Goal: Transaction & Acquisition: Book appointment/travel/reservation

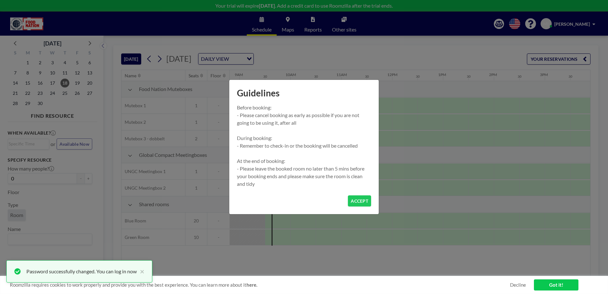
scroll to position [0, 458]
click at [358, 202] on button "ACCEPT" at bounding box center [359, 200] width 23 height 11
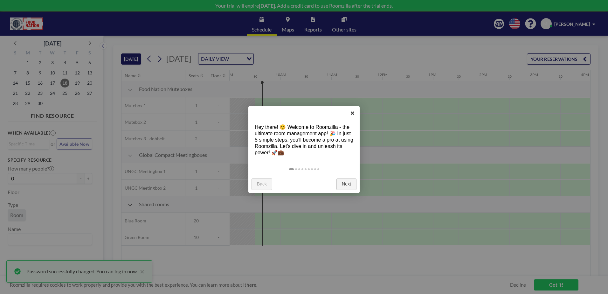
drag, startPoint x: 352, startPoint y: 112, endPoint x: 429, endPoint y: 118, distance: 77.7
click at [429, 118] on body "Your trial will expire in 11 days . Add a credit card to use Roomzilla after th…" at bounding box center [304, 147] width 608 height 294
click at [348, 184] on link "Next" at bounding box center [346, 183] width 20 height 11
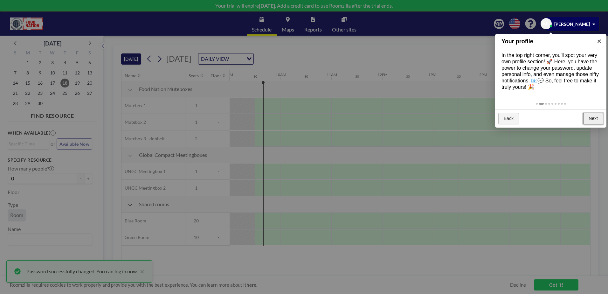
click at [595, 121] on link "Next" at bounding box center [593, 118] width 20 height 11
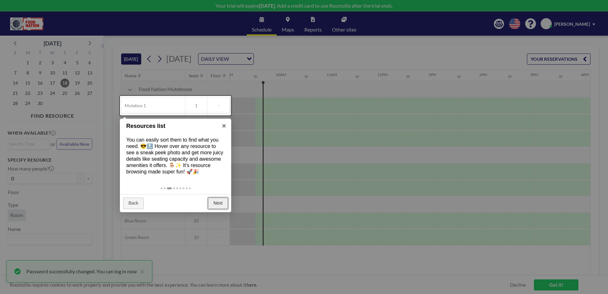
click at [215, 204] on link "Next" at bounding box center [218, 202] width 20 height 11
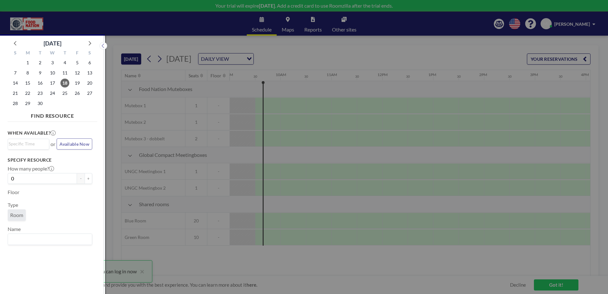
scroll to position [2, 0]
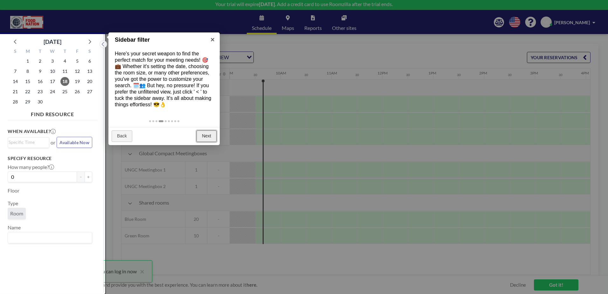
click at [206, 133] on link "Next" at bounding box center [206, 135] width 20 height 11
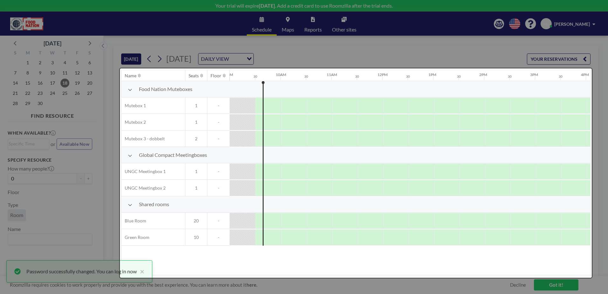
scroll to position [0, 0]
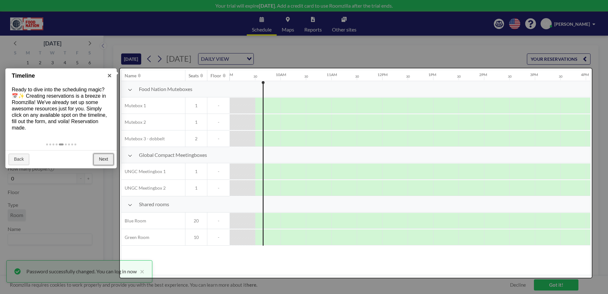
click at [109, 155] on link "Next" at bounding box center [103, 159] width 20 height 11
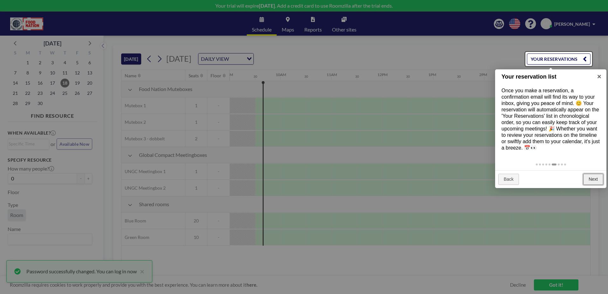
click at [599, 180] on link "Next" at bounding box center [593, 179] width 20 height 11
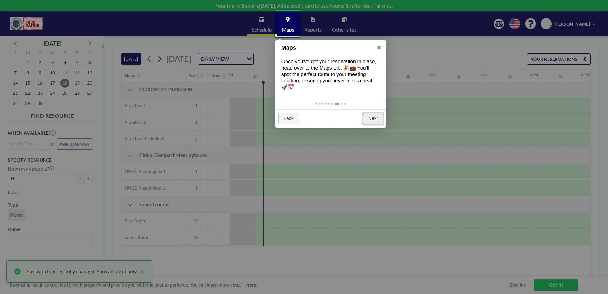
click at [372, 116] on link "Next" at bounding box center [373, 118] width 20 height 11
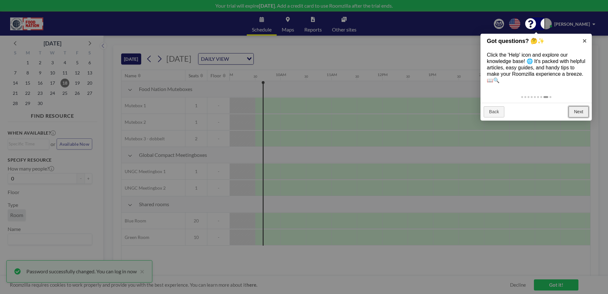
click at [581, 111] on link "Next" at bounding box center [578, 111] width 20 height 11
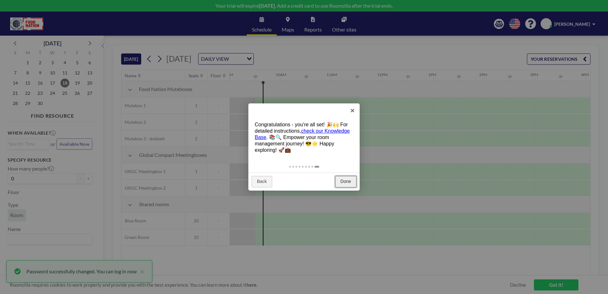
click at [348, 179] on link "Done" at bounding box center [345, 181] width 21 height 11
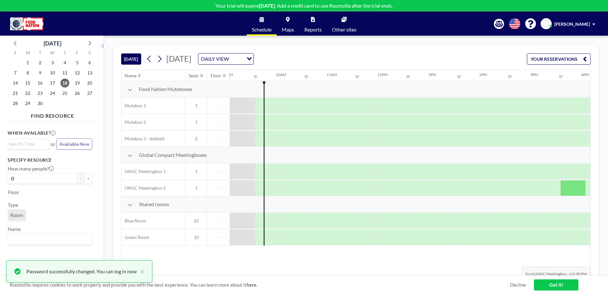
click at [556, 284] on link "Got it!" at bounding box center [556, 284] width 44 height 11
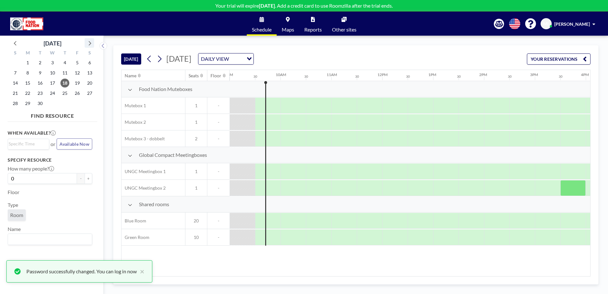
click at [89, 44] on icon at bounding box center [89, 43] width 8 height 8
click at [41, 75] on span "7" at bounding box center [40, 72] width 9 height 9
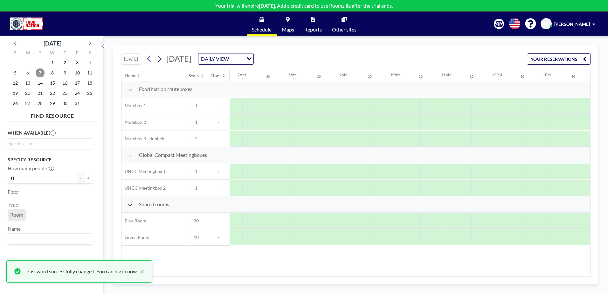
scroll to position [0, 381]
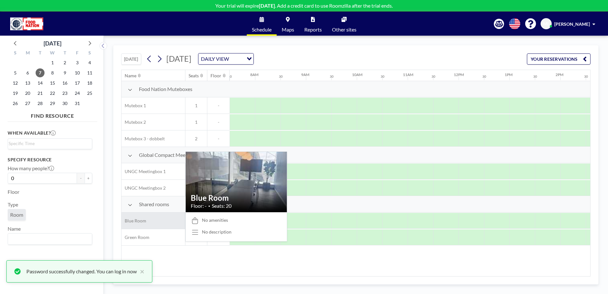
click at [137, 221] on span "Blue Room" at bounding box center [133, 221] width 25 height 6
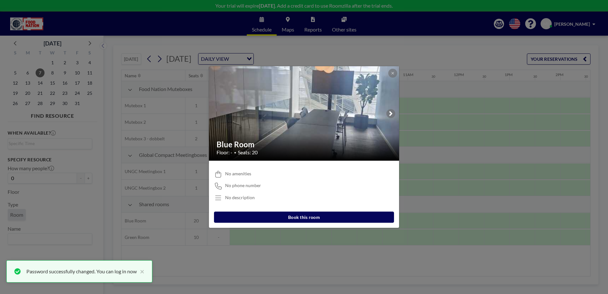
click at [318, 215] on button "Book this room" at bounding box center [304, 216] width 180 height 11
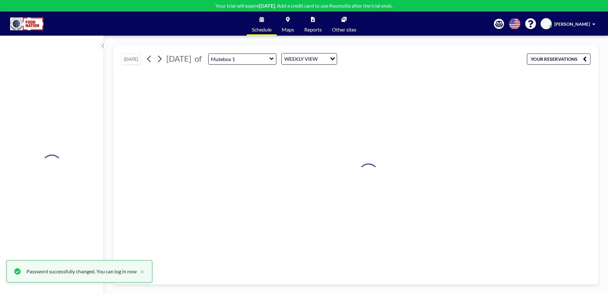
type input "Blue Room"
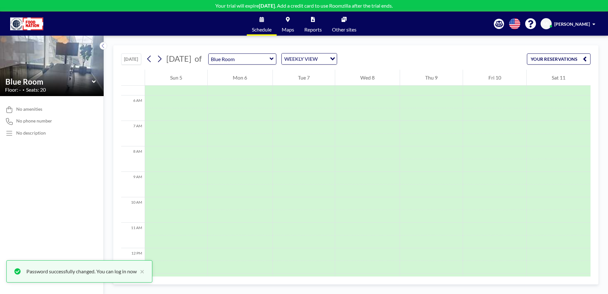
scroll to position [191, 0]
click at [128, 58] on button "[DATE]" at bounding box center [131, 58] width 20 height 11
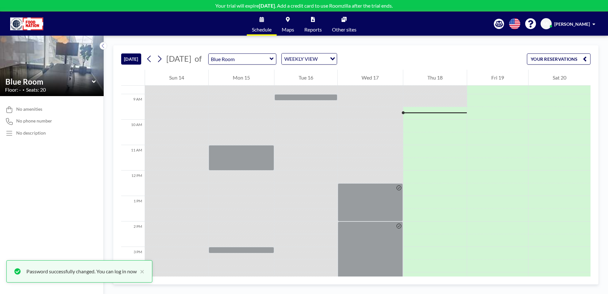
scroll to position [229, 0]
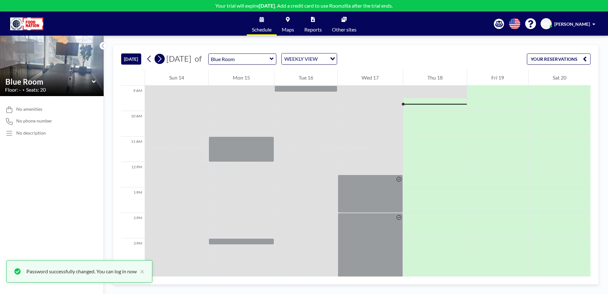
click at [158, 57] on icon at bounding box center [159, 59] width 6 height 10
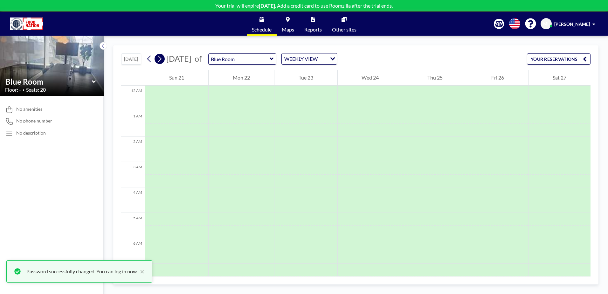
scroll to position [191, 0]
click at [160, 58] on icon at bounding box center [159, 59] width 6 height 10
click at [303, 242] on div at bounding box center [304, 244] width 62 height 13
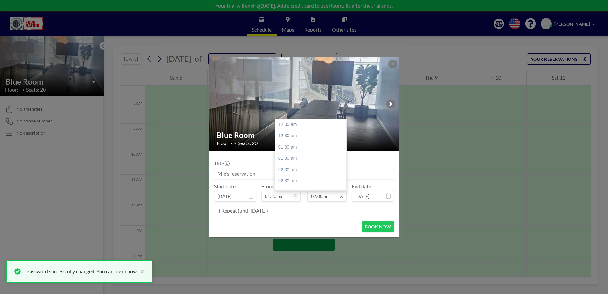
scroll to position [317, 0]
click at [341, 196] on icon at bounding box center [341, 196] width 3 height 3
click at [325, 198] on input "02:00 pm" at bounding box center [326, 196] width 39 height 11
drag, startPoint x: 345, startPoint y: 166, endPoint x: 342, endPoint y: 169, distance: 3.9
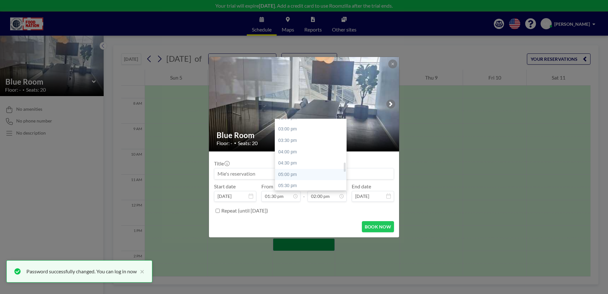
click at [342, 169] on div "12:00 am 12:30 am 01:00 am 01:30 am 02:00 am 02:30 am 03:00 am 03:30 am 04:00 a…" at bounding box center [310, 154] width 71 height 71
click at [309, 165] on div "04:30 pm" at bounding box center [312, 162] width 74 height 11
type input "04:30 pm"
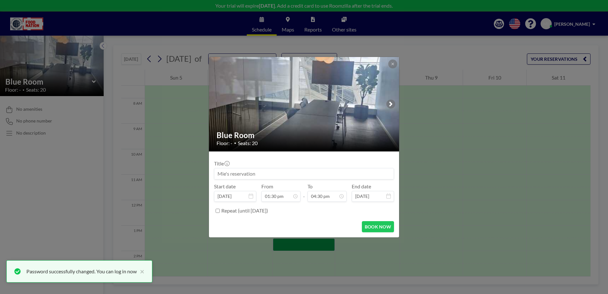
click at [258, 175] on input at bounding box center [303, 173] width 179 height 11
click at [224, 174] on input "FN Export Advisory Board" at bounding box center [303, 173] width 179 height 11
click at [375, 229] on button "BOOK NOW" at bounding box center [378, 226] width 32 height 11
type input "FN: Export Advisory Board"
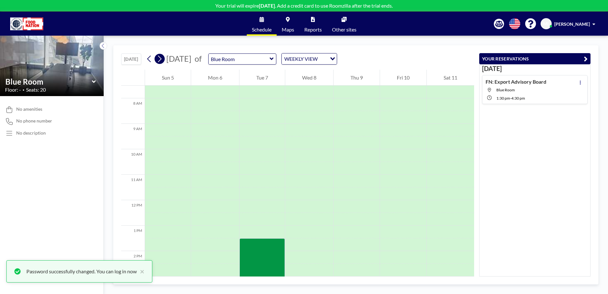
click at [161, 57] on icon at bounding box center [159, 59] width 6 height 10
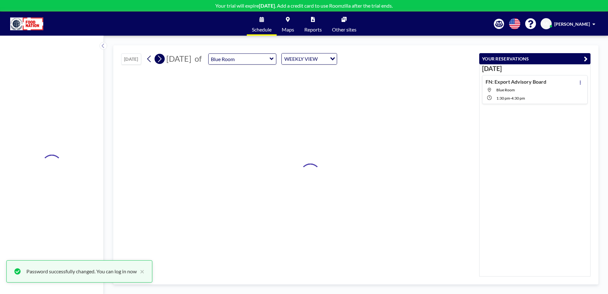
click at [161, 56] on icon at bounding box center [159, 59] width 6 height 10
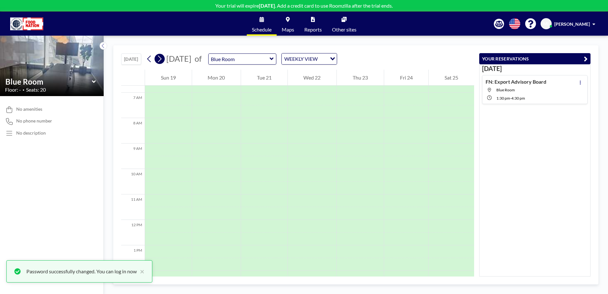
scroll to position [191, 0]
click at [161, 59] on icon at bounding box center [159, 59] width 3 height 7
click at [161, 59] on icon at bounding box center [159, 59] width 6 height 10
click at [161, 60] on icon at bounding box center [159, 59] width 3 height 7
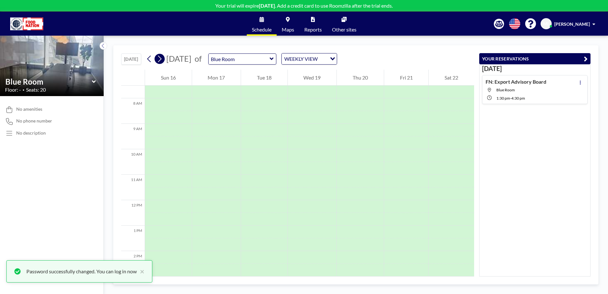
click at [161, 61] on icon at bounding box center [159, 59] width 6 height 10
click at [262, 241] on div at bounding box center [260, 244] width 44 height 13
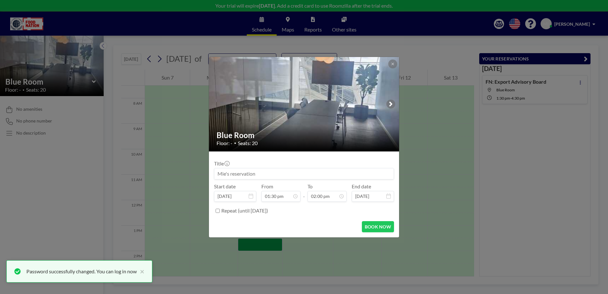
click at [262, 241] on div "Blue Room Floor: - • Seats: 20 Title Start date Dec 9, 2025 From 01:30 pm - To …" at bounding box center [304, 147] width 608 height 294
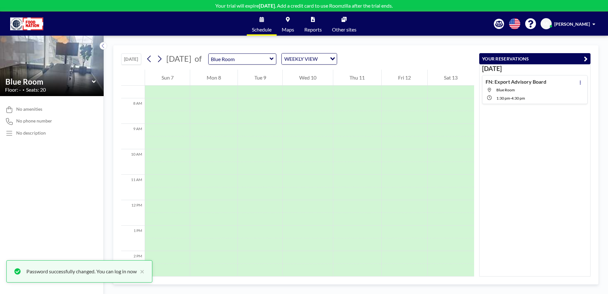
click at [262, 241] on div at bounding box center [260, 244] width 44 height 13
click at [144, 270] on button "×" at bounding box center [141, 271] width 8 height 8
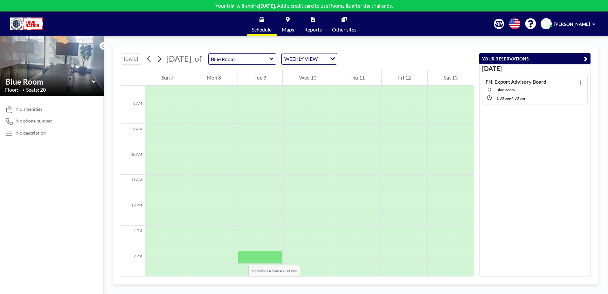
click at [242, 258] on div at bounding box center [260, 257] width 44 height 13
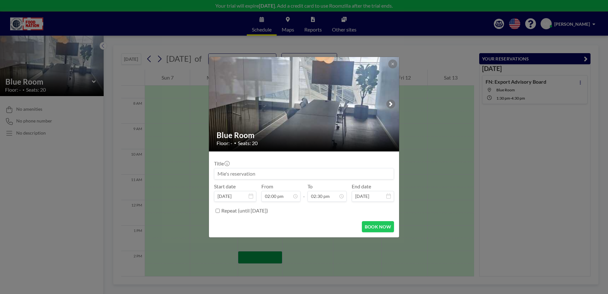
click at [242, 258] on div "Blue Room Floor: - • Seats: 20 Title Start date Dec 9, 2025 From 02:00 pm - To …" at bounding box center [304, 147] width 608 height 294
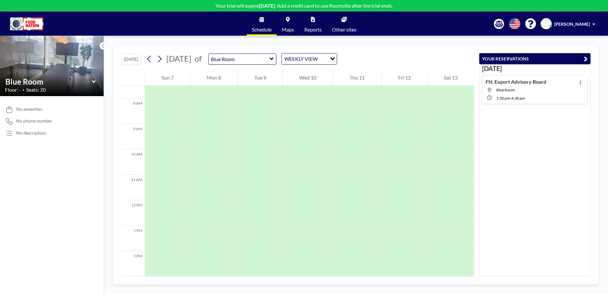
click at [242, 258] on div at bounding box center [260, 257] width 44 height 13
click at [262, 246] on div at bounding box center [260, 244] width 44 height 13
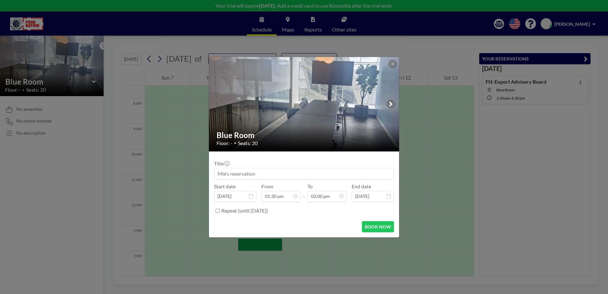
scroll to position [305, 0]
click at [254, 173] on input at bounding box center [303, 173] width 179 height 11
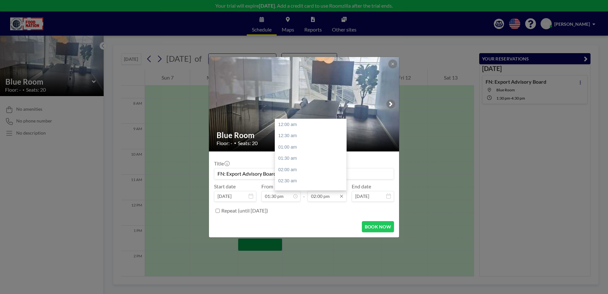
scroll to position [317, 0]
click at [341, 198] on icon at bounding box center [341, 196] width 5 height 5
click at [294, 181] on div "04:30 pm" at bounding box center [312, 180] width 74 height 11
type input "FN: Export Advisory Board"
type input "04:30 pm"
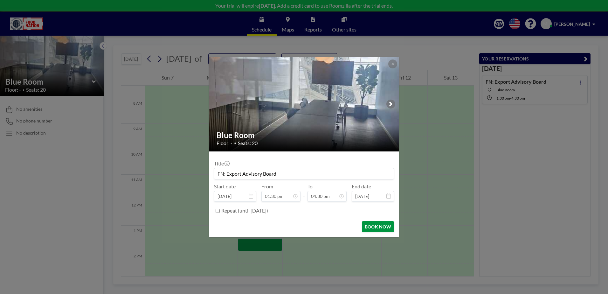
click at [386, 226] on button "BOOK NOW" at bounding box center [378, 226] width 32 height 11
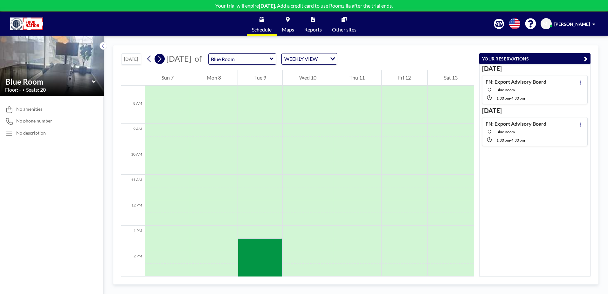
click at [160, 59] on icon at bounding box center [159, 59] width 6 height 10
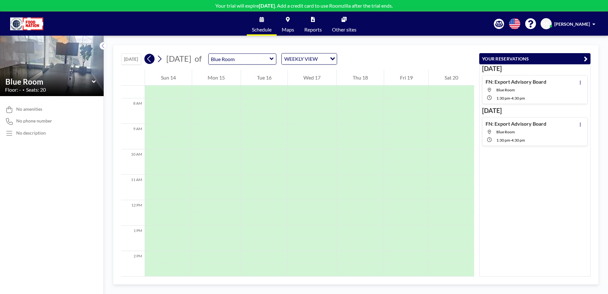
click at [151, 59] on icon at bounding box center [149, 59] width 6 height 10
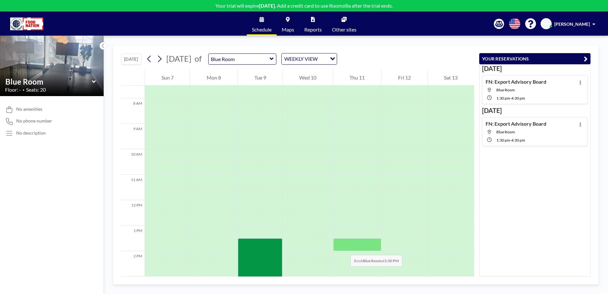
click at [344, 248] on div at bounding box center [357, 244] width 48 height 13
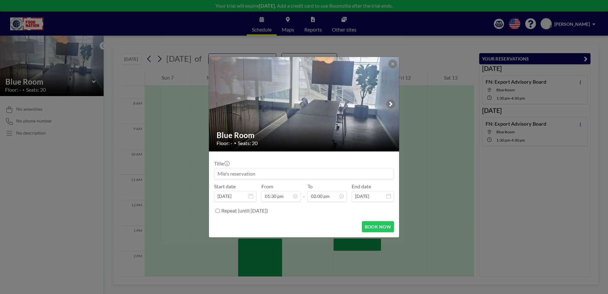
click at [344, 248] on div "Blue Room Floor: - • Seats: 20 Title Start date Dec 11, 2025 From 01:30 pm - To…" at bounding box center [304, 147] width 608 height 294
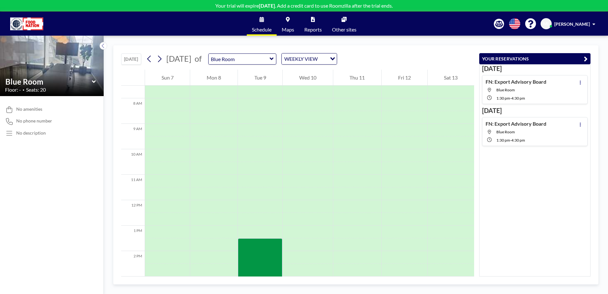
click at [344, 248] on div at bounding box center [357, 244] width 48 height 13
click at [344, 244] on div at bounding box center [357, 244] width 48 height 13
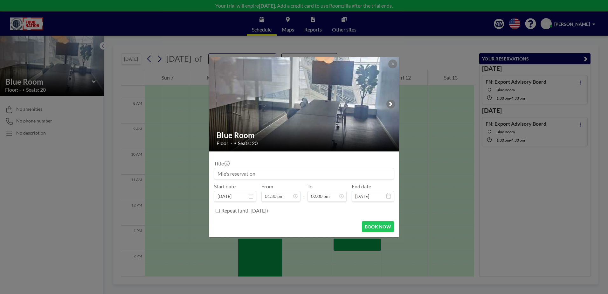
click at [344, 244] on div "Blue Room Floor: - • Seats: 20 Title Start date Dec 11, 2025 From 01:30 pm - To…" at bounding box center [304, 147] width 608 height 294
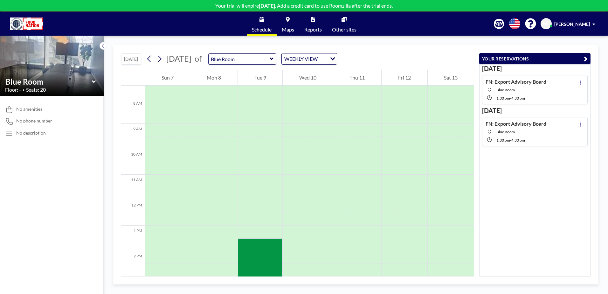
click at [344, 244] on div at bounding box center [357, 244] width 48 height 13
click at [347, 243] on div at bounding box center [357, 244] width 48 height 13
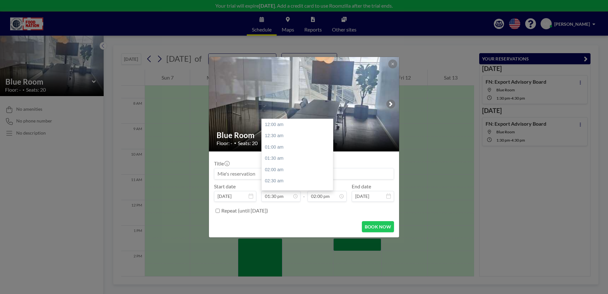
scroll to position [305, 0]
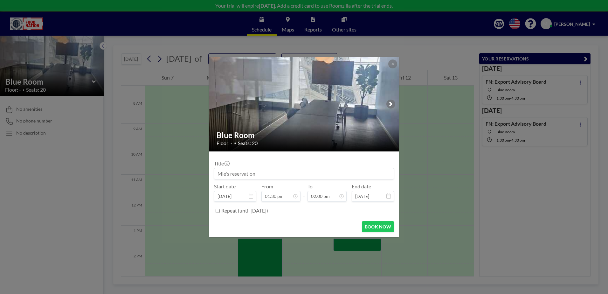
click at [229, 174] on input at bounding box center [303, 173] width 179 height 11
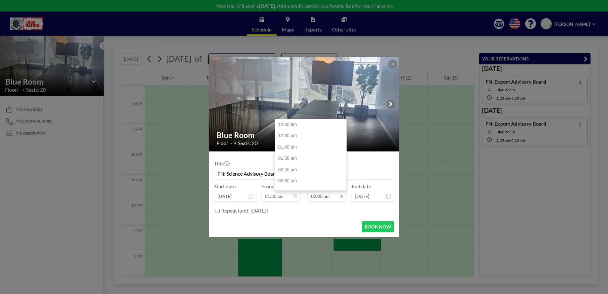
scroll to position [317, 0]
click at [342, 195] on icon at bounding box center [341, 196] width 5 height 5
click at [291, 168] on div "04:00 pm" at bounding box center [312, 169] width 74 height 11
type input "FN: Science Advisory Board"
type input "04:00 pm"
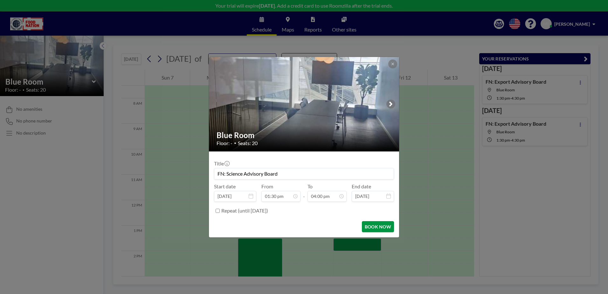
click at [374, 228] on button "BOOK NOW" at bounding box center [378, 226] width 32 height 11
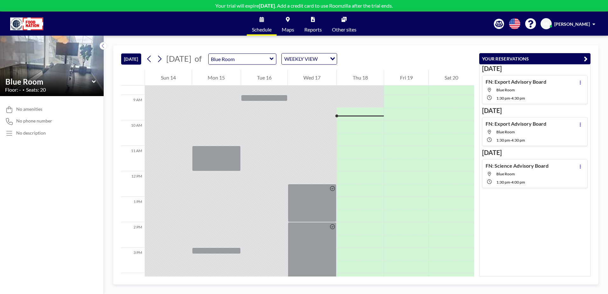
scroll to position [229, 0]
